Goal: Check status: Check status

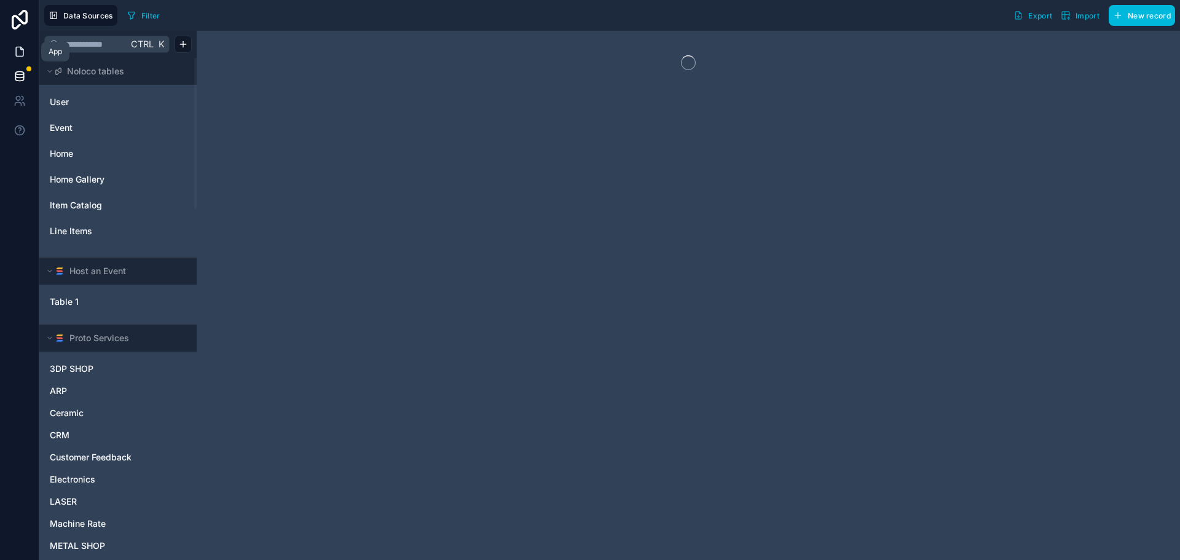
click at [18, 57] on icon at bounding box center [19, 51] width 7 height 9
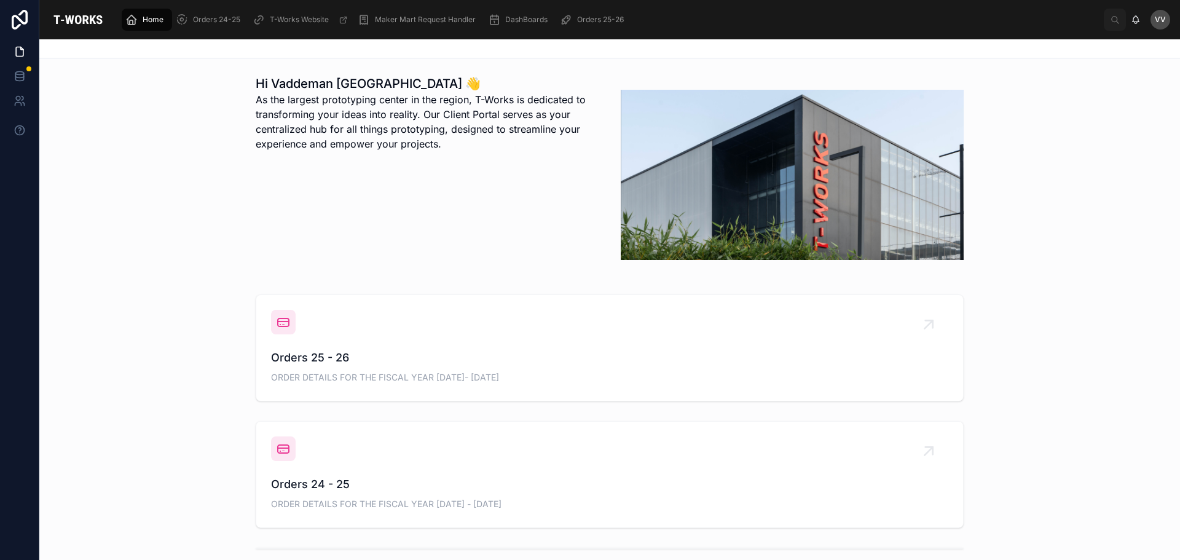
scroll to position [307, 0]
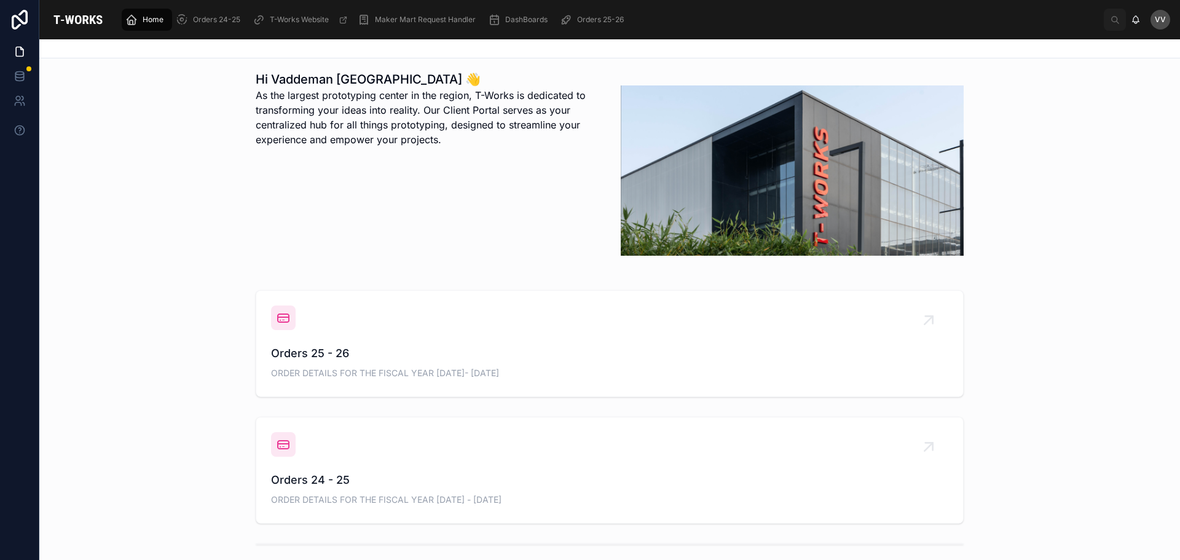
click at [316, 351] on span "Orders 25 - 26" at bounding box center [609, 353] width 677 height 17
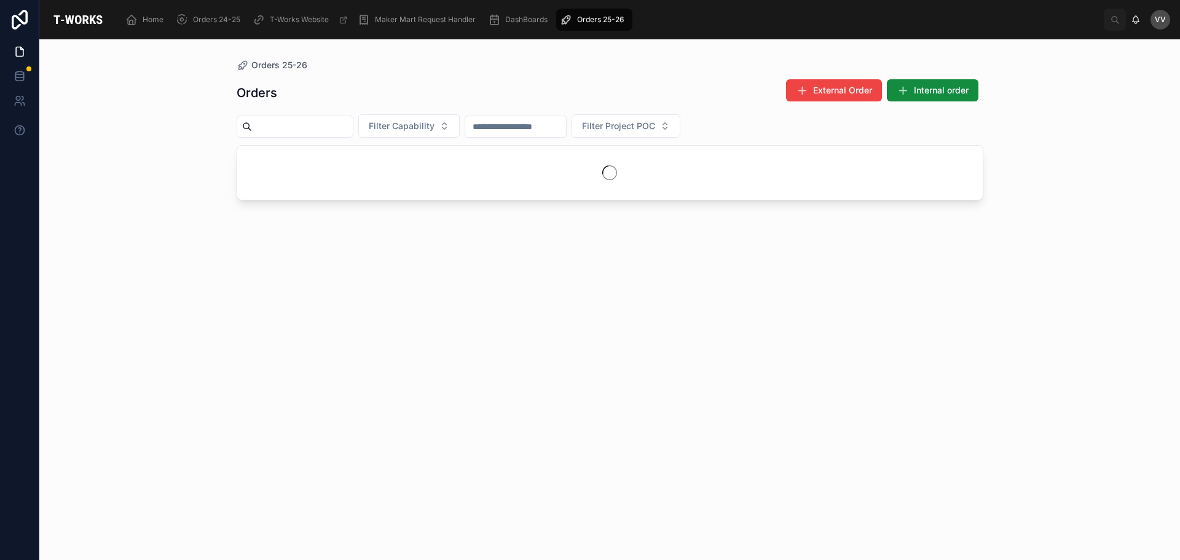
click at [284, 133] on div at bounding box center [295, 126] width 117 height 22
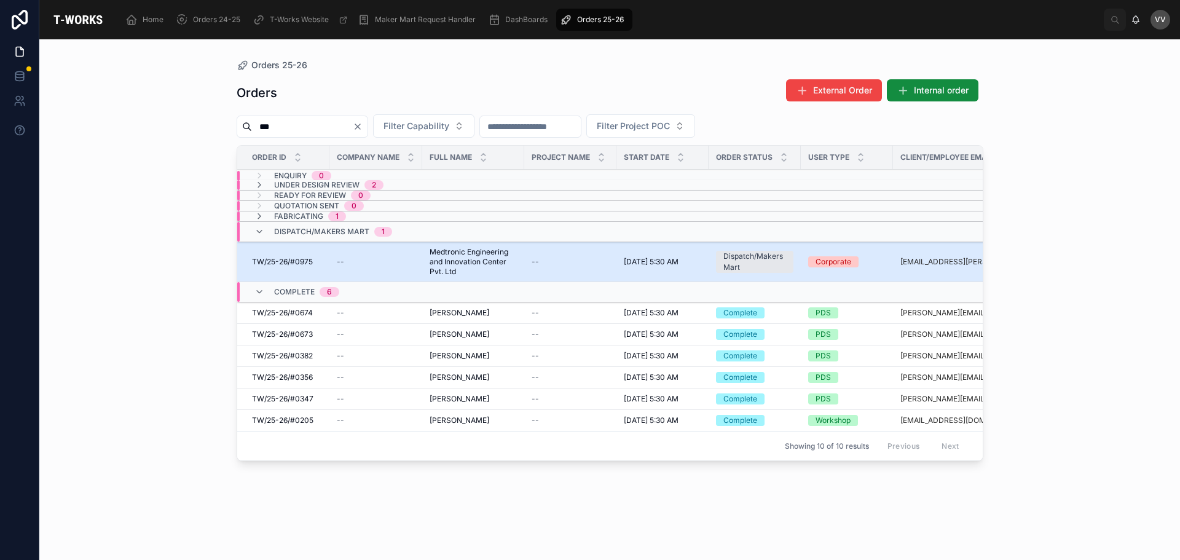
type input "***"
click at [294, 265] on span "TW/25-26/#0975" at bounding box center [282, 262] width 61 height 10
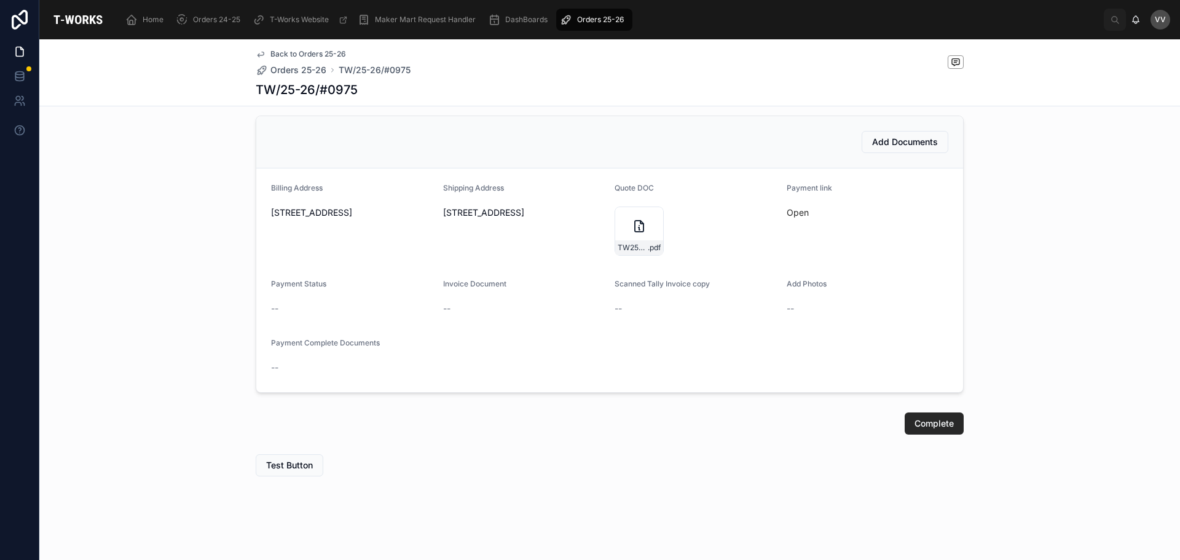
scroll to position [545, 0]
click at [787, 207] on link "Open" at bounding box center [797, 212] width 22 height 10
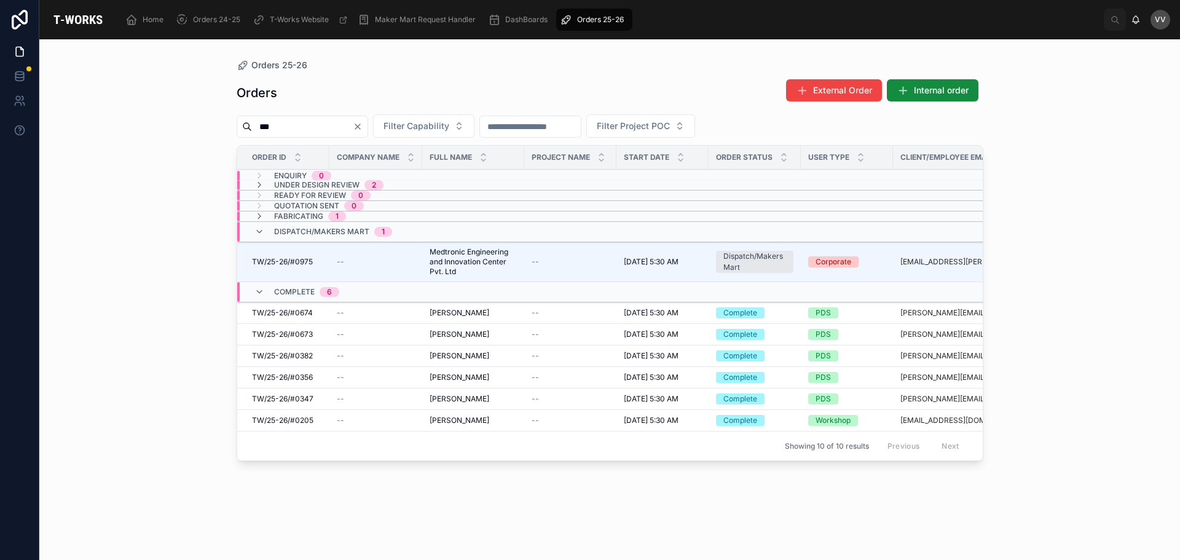
click at [360, 129] on icon "Clear" at bounding box center [357, 126] width 5 height 5
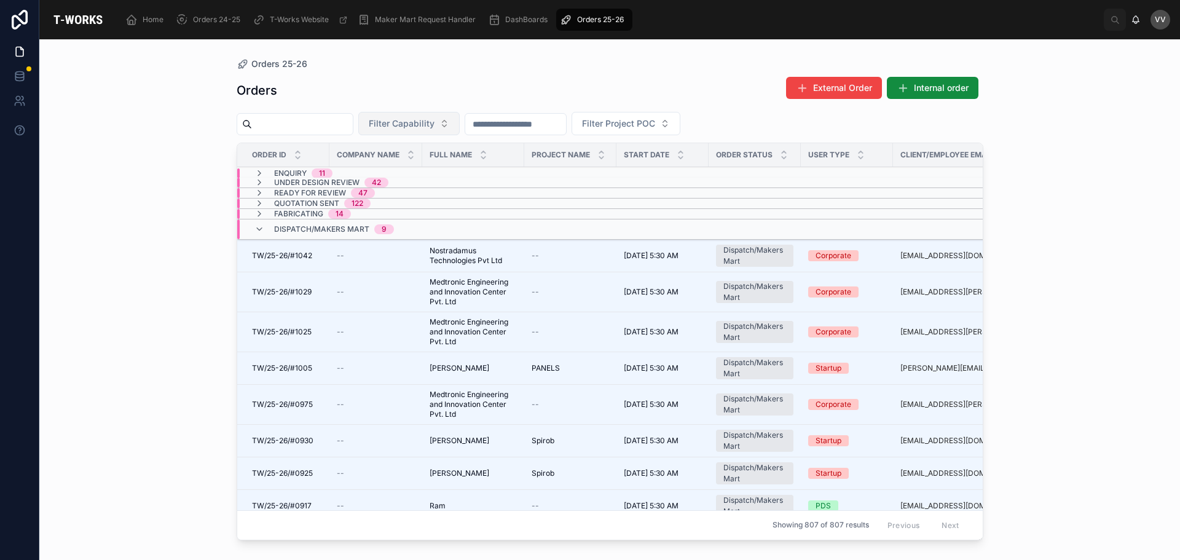
click at [460, 129] on button "Filter Capability" at bounding box center [408, 123] width 101 height 23
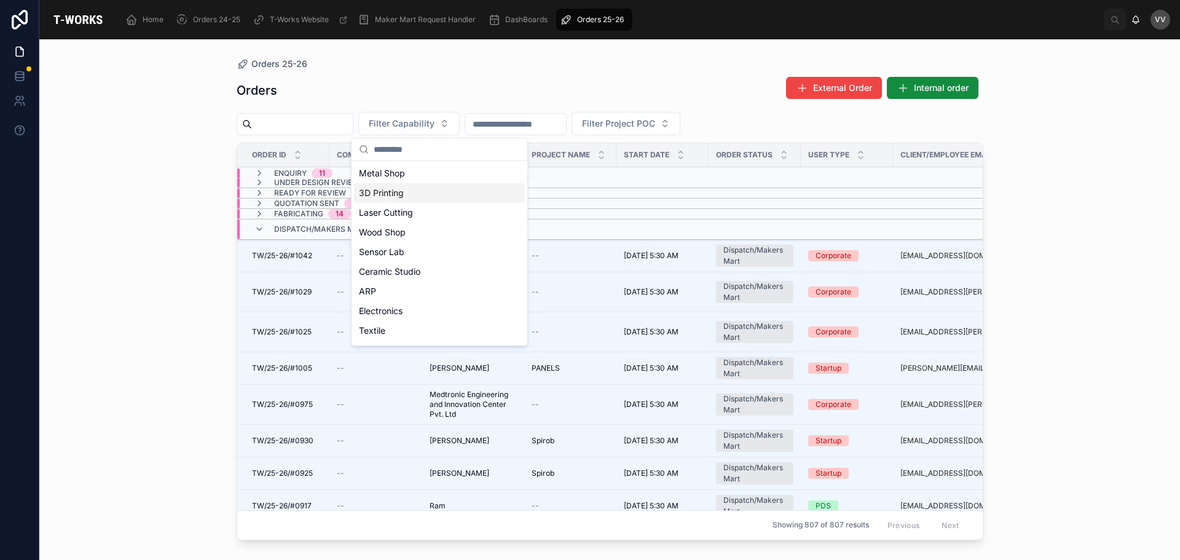
click at [371, 192] on div "3D Printing" at bounding box center [439, 193] width 171 height 20
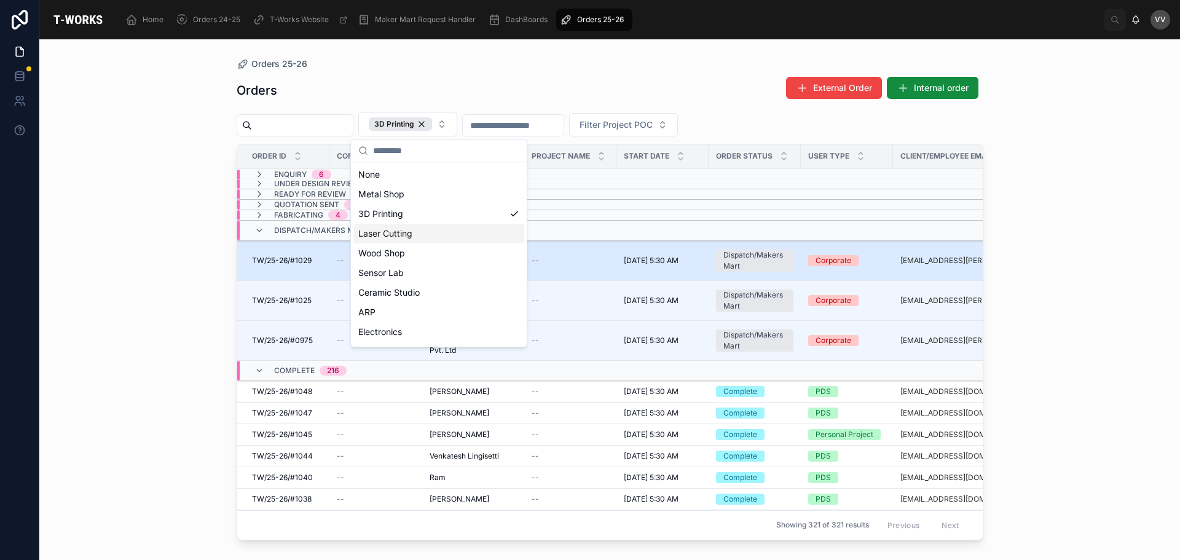
click at [536, 245] on td "--" at bounding box center [570, 261] width 92 height 40
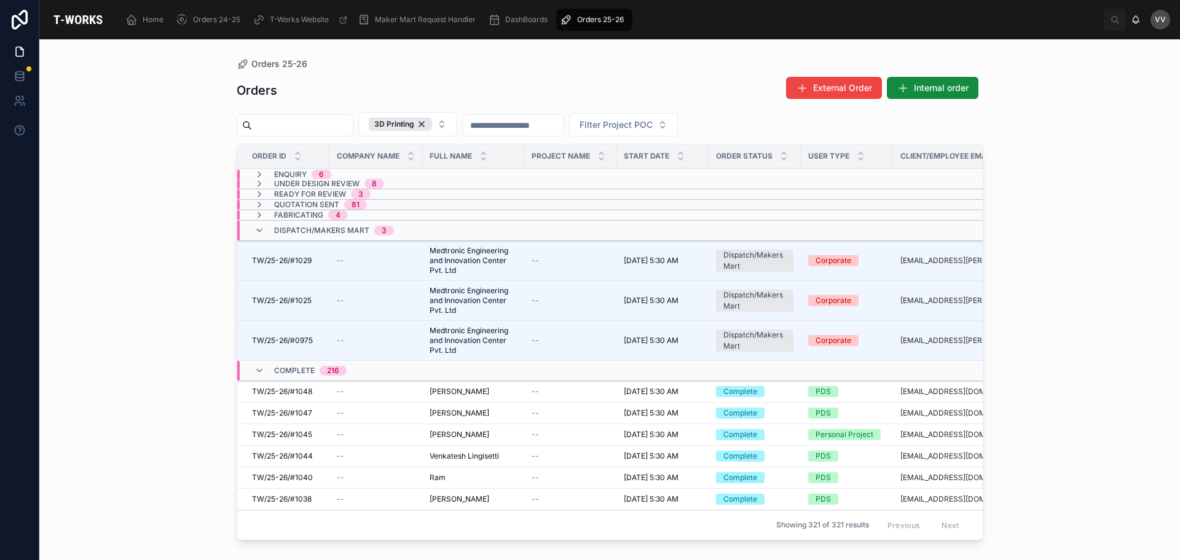
click at [317, 232] on span "Dispatch/Makers Mart" at bounding box center [321, 230] width 95 height 10
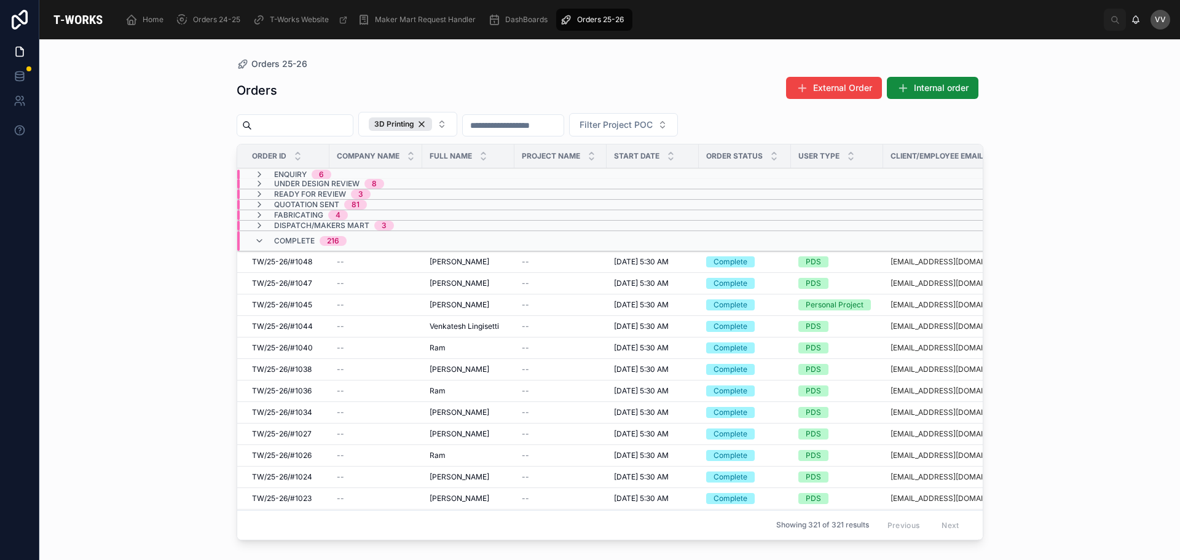
click at [311, 222] on span "Dispatch/Makers Mart" at bounding box center [321, 226] width 95 height 10
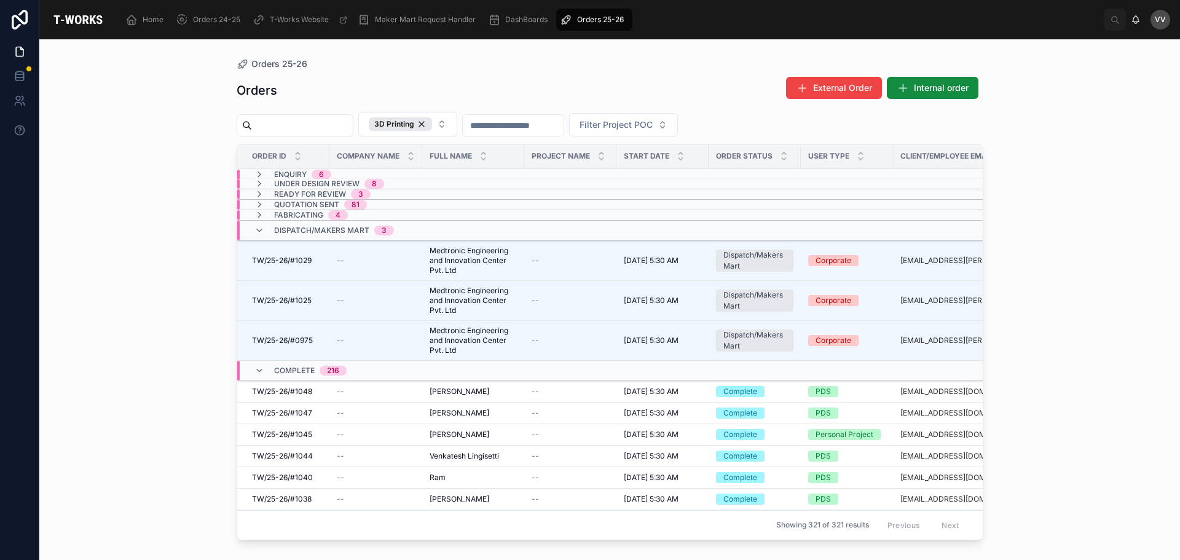
click at [315, 213] on span "Fabricating" at bounding box center [298, 215] width 49 height 10
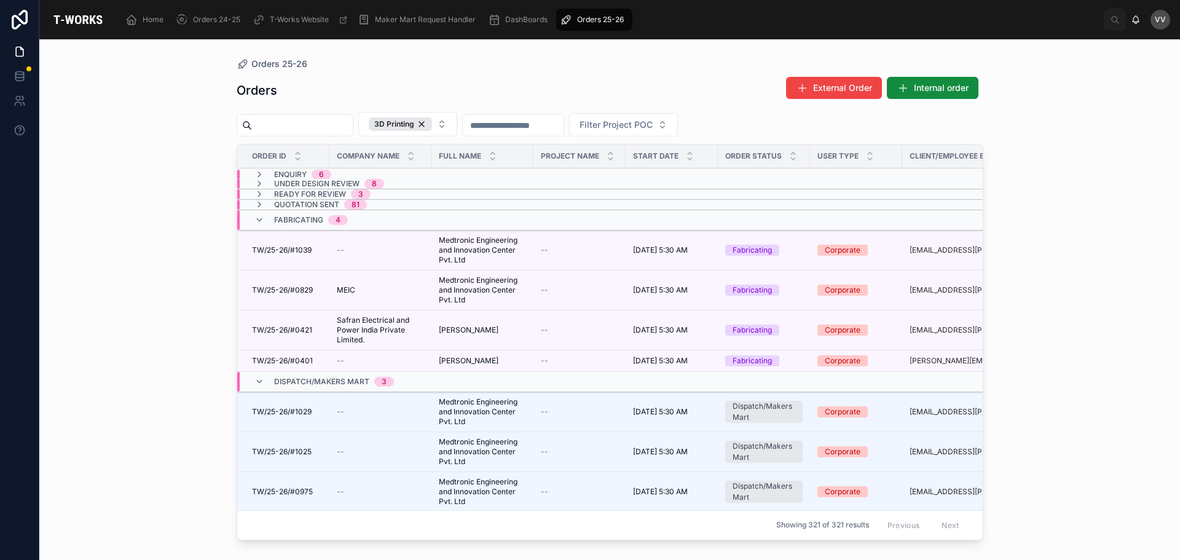
drag, startPoint x: 450, startPoint y: 125, endPoint x: 270, endPoint y: 158, distance: 183.7
click at [432, 125] on div "3D Printing" at bounding box center [400, 124] width 63 height 14
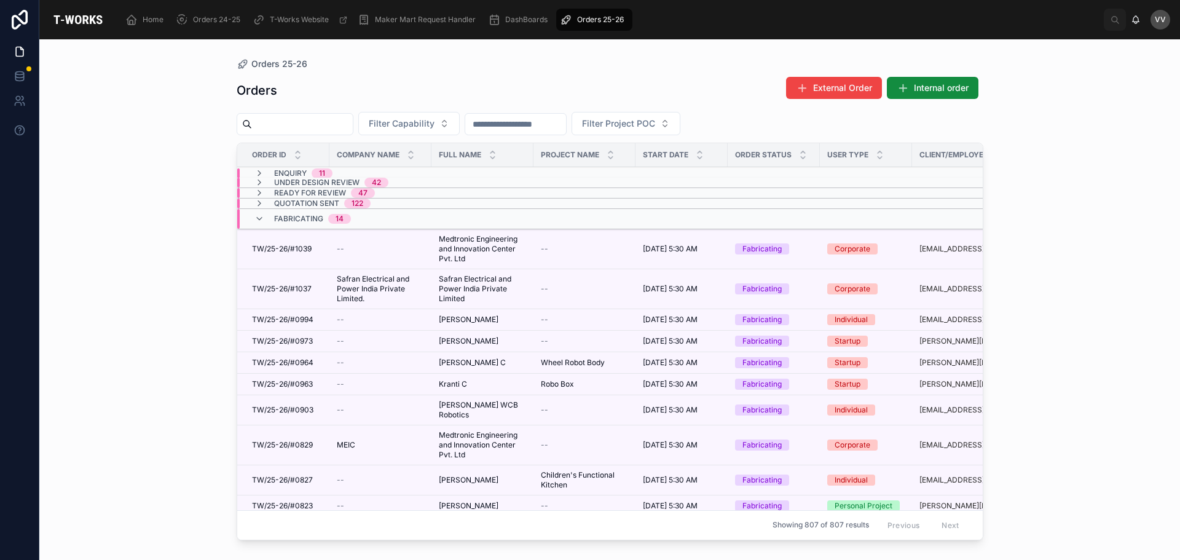
click at [292, 125] on input "text" at bounding box center [302, 123] width 101 height 17
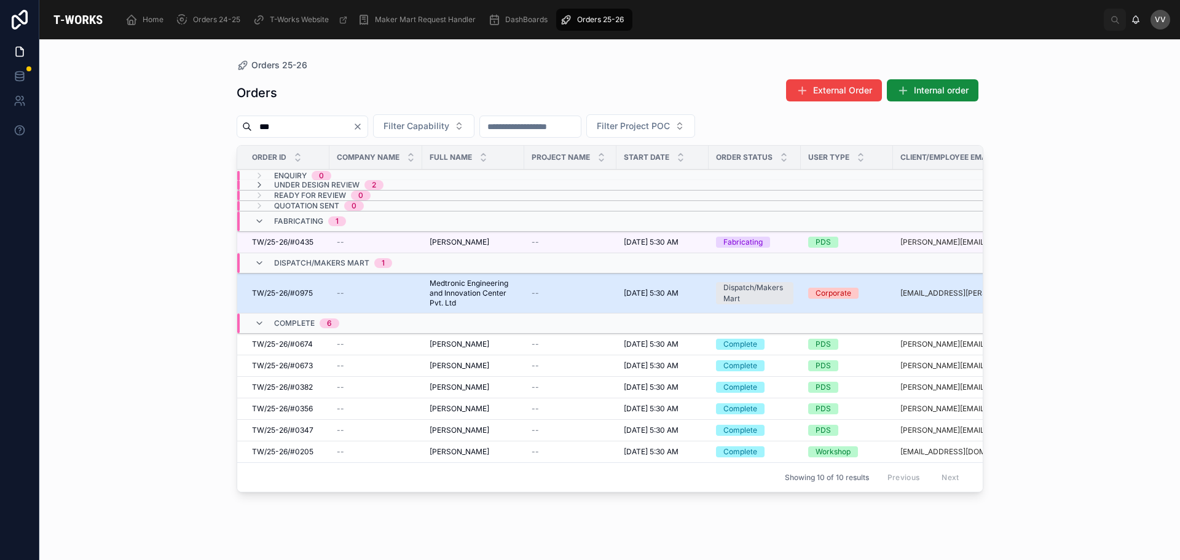
type input "***"
click at [291, 298] on td "TW/25-26/#0975 TW/25-26/#0975" at bounding box center [283, 293] width 92 height 40
click at [303, 294] on span "TW/25-26/#0975" at bounding box center [282, 293] width 61 height 10
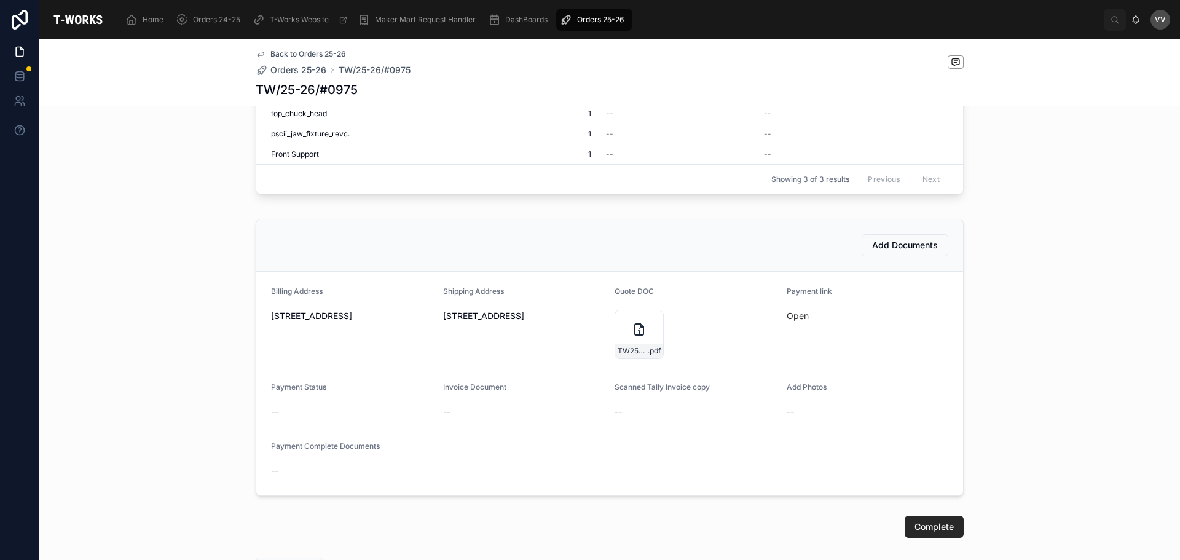
scroll to position [430, 0]
click at [635, 339] on div "TW25-26#0975-(1) .pdf" at bounding box center [638, 333] width 49 height 49
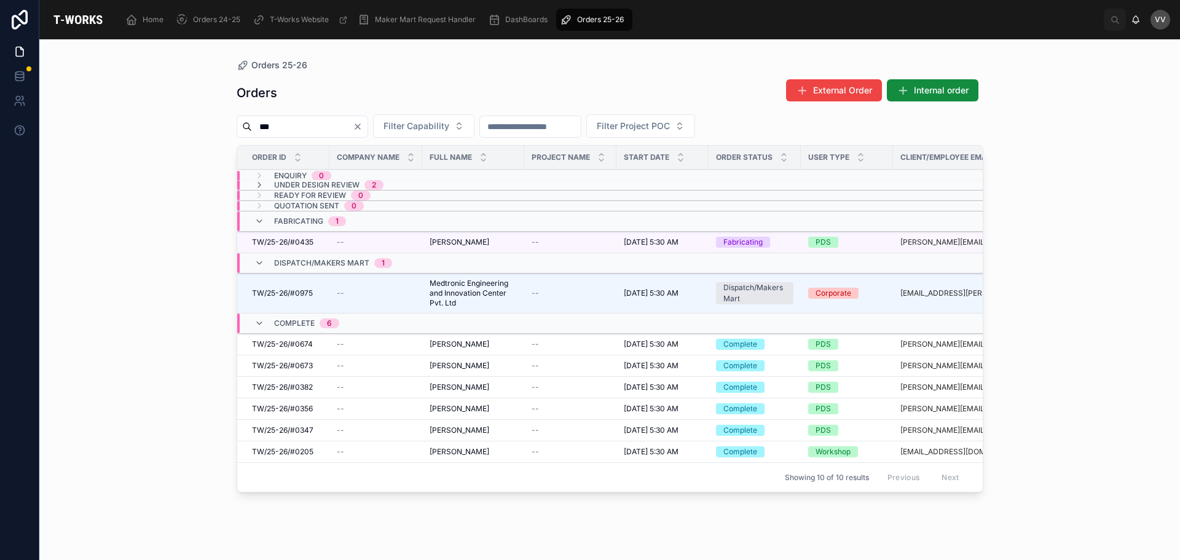
click at [281, 122] on input "***" at bounding box center [302, 126] width 101 height 17
type input "*"
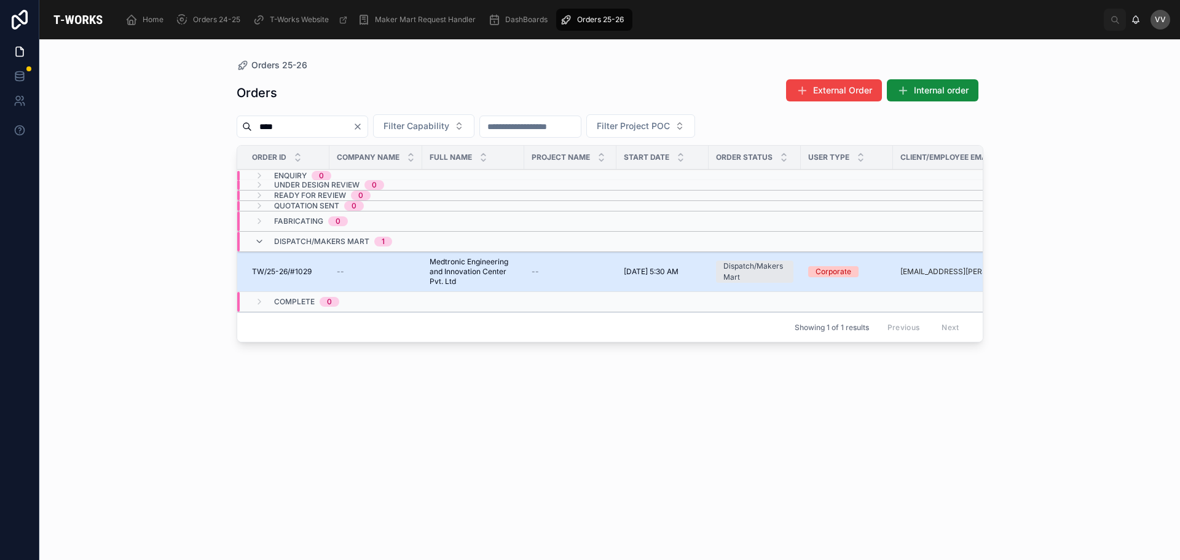
type input "****"
click at [308, 268] on span "TW/25-26/#1029" at bounding box center [282, 272] width 60 height 10
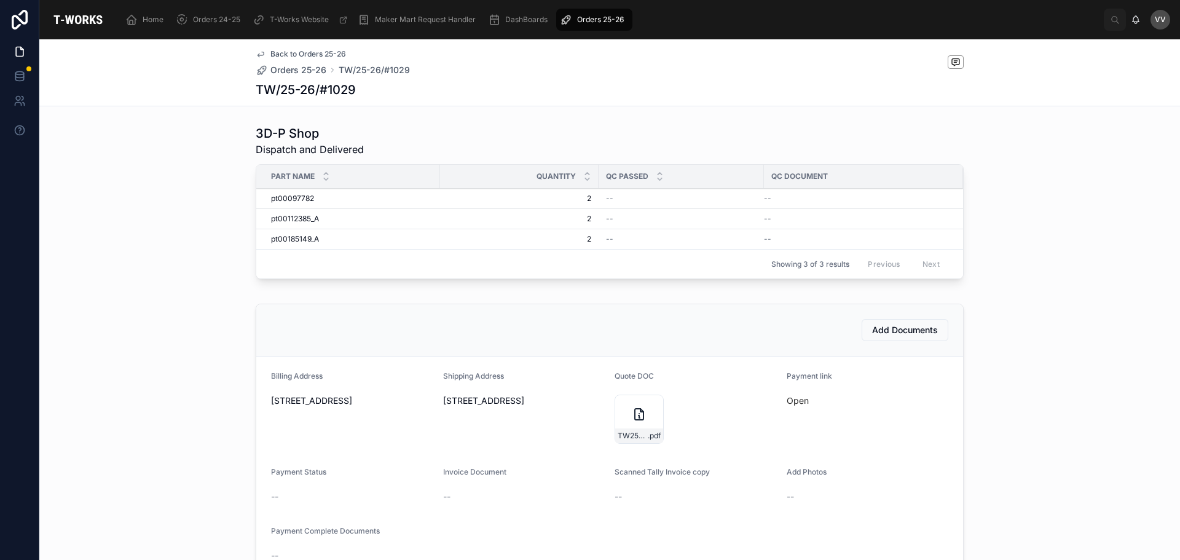
scroll to position [545, 0]
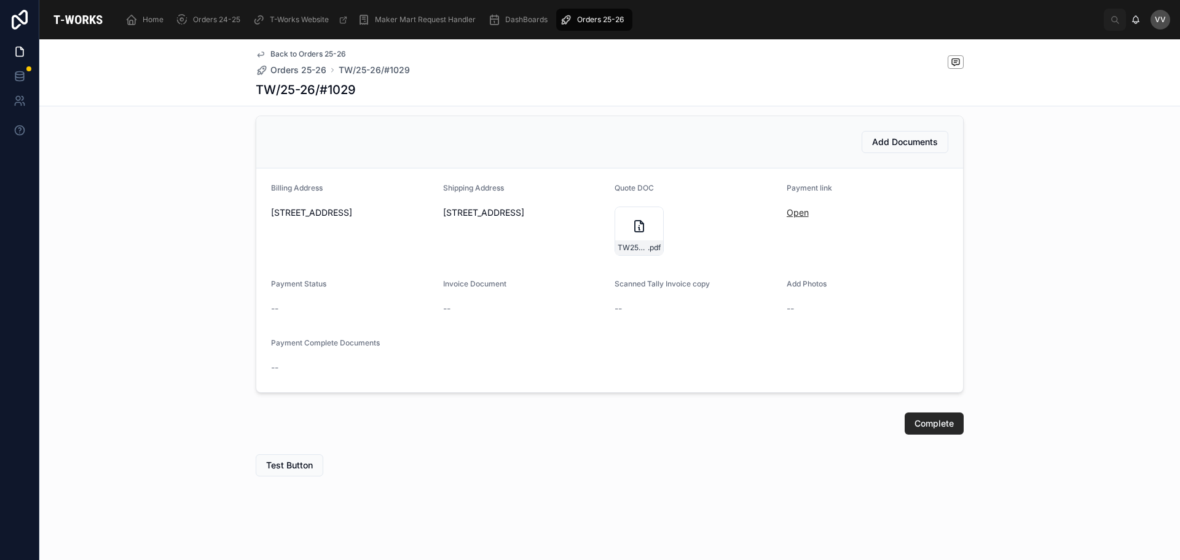
click at [792, 207] on link "Open" at bounding box center [797, 212] width 22 height 10
